Goal: Navigation & Orientation: Find specific page/section

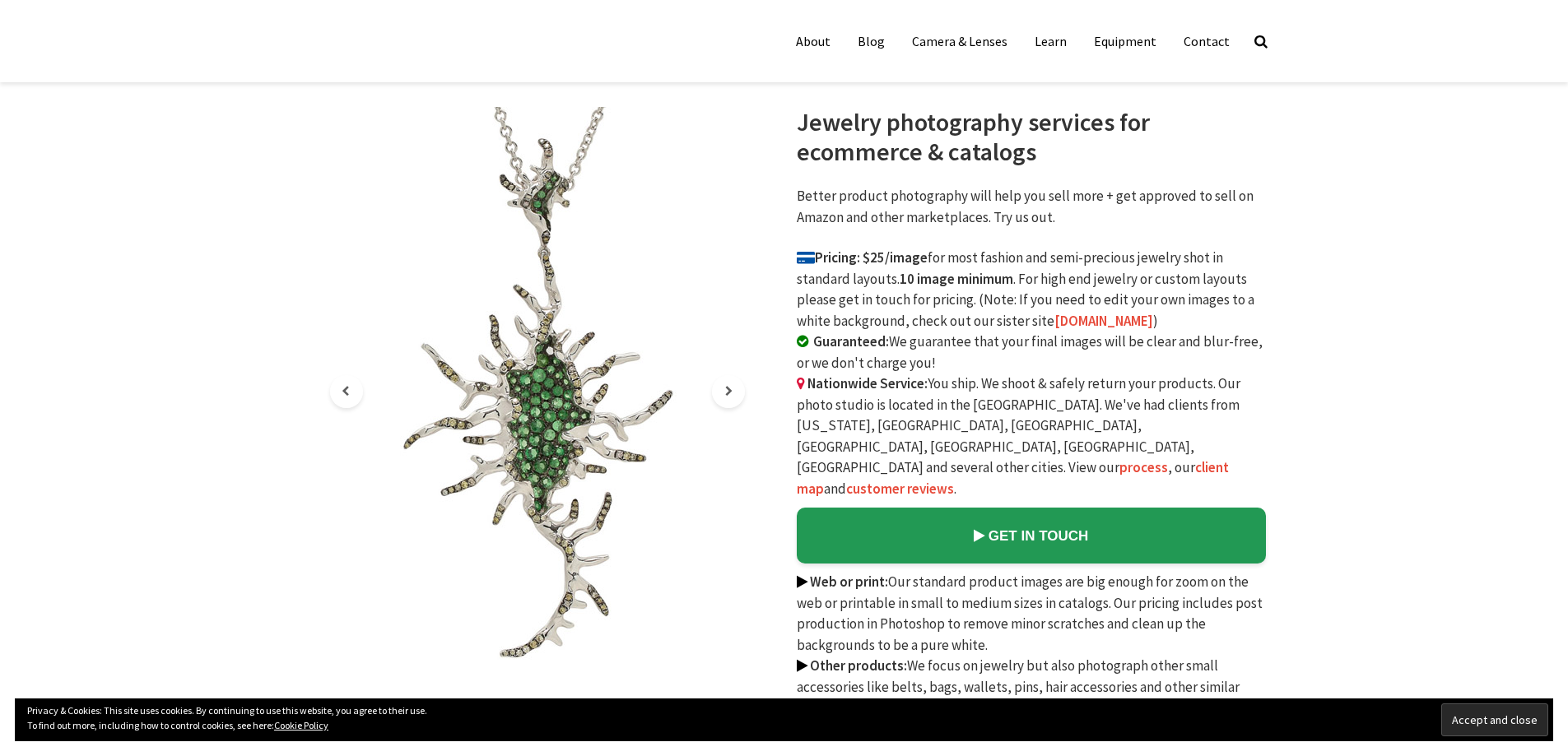
scroll to position [247, 0]
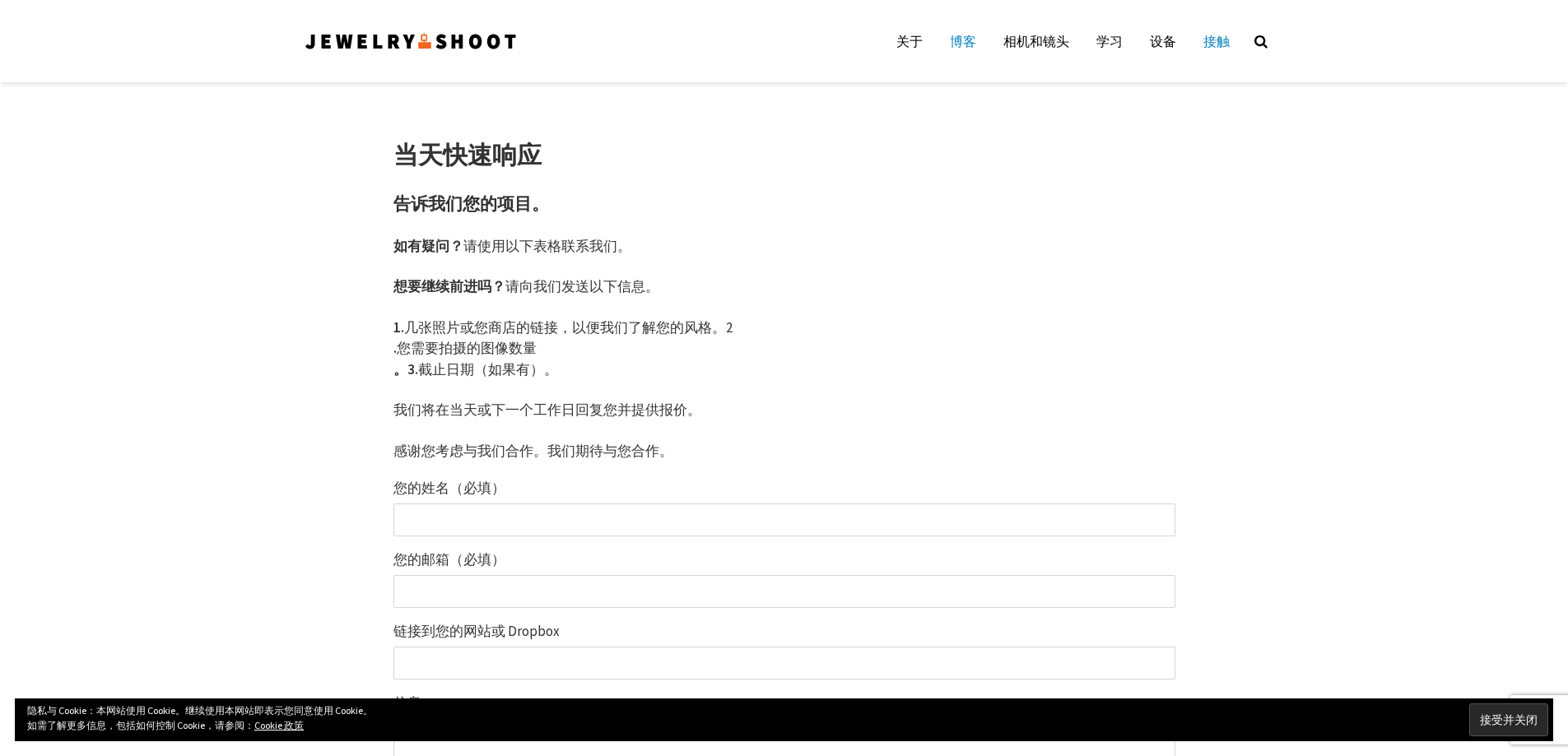
click at [962, 35] on font "博客" at bounding box center [963, 41] width 26 height 17
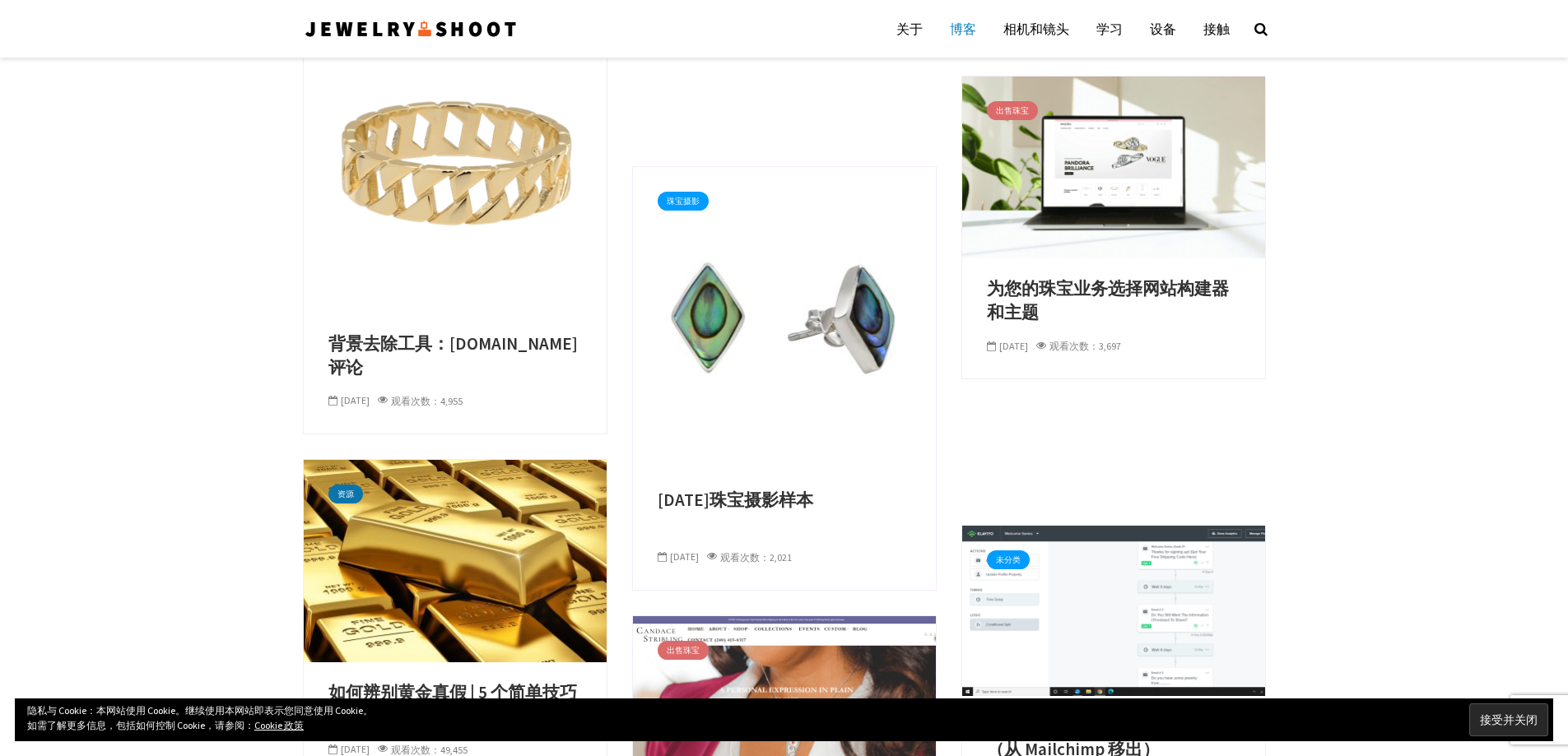
scroll to position [708, 0]
